Goal: Obtain resource: Obtain resource

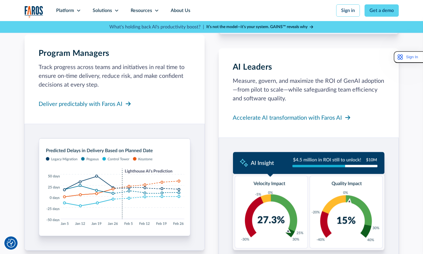
scroll to position [731, 0]
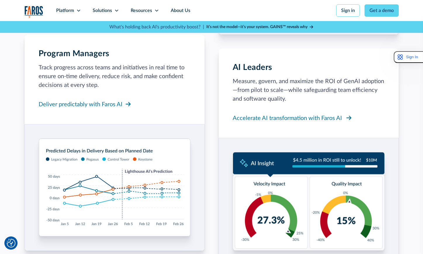
click at [275, 119] on div "Accelerate AI transformation with Faros AI" at bounding box center [287, 118] width 109 height 9
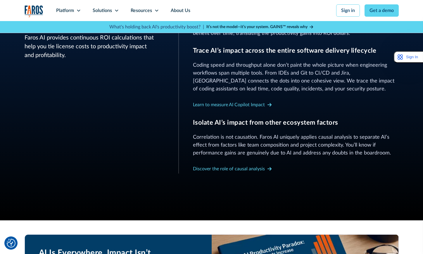
scroll to position [295, 0]
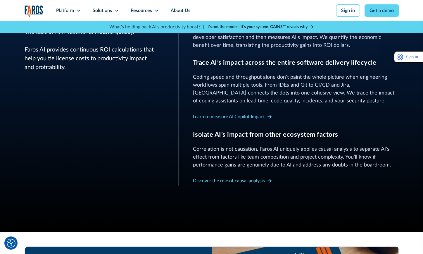
click at [291, 25] on strong "It’s not the model—it’s your system. GAINS™ reveals why" at bounding box center [257, 27] width 101 height 4
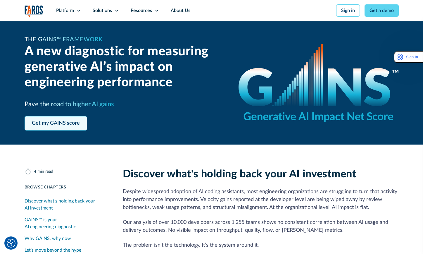
click at [66, 125] on link "Get my GAINS score" at bounding box center [56, 123] width 63 height 14
